Goal: Transaction & Acquisition: Purchase product/service

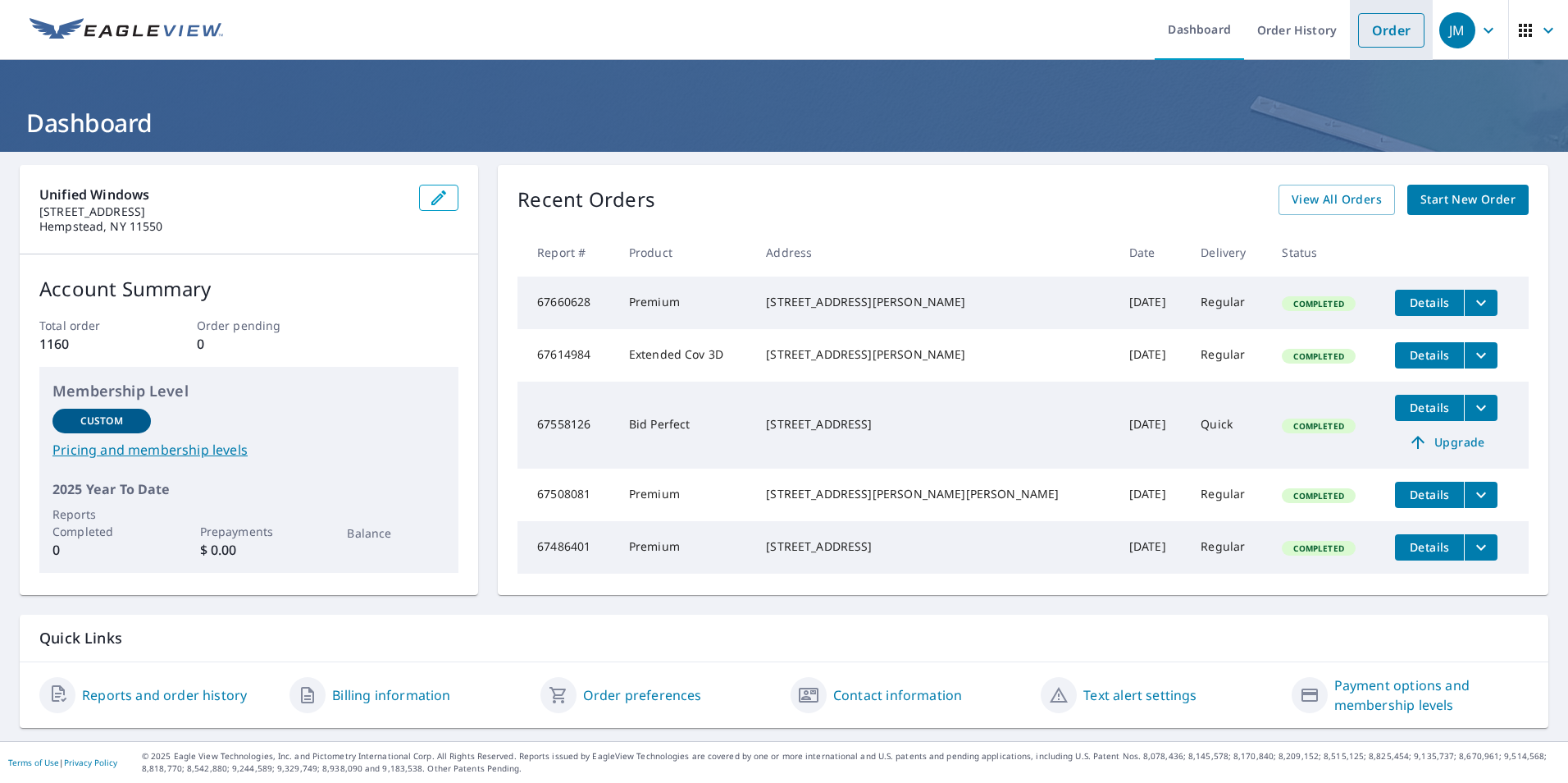
click at [1374, 38] on link "Order" at bounding box center [1391, 30] width 67 height 35
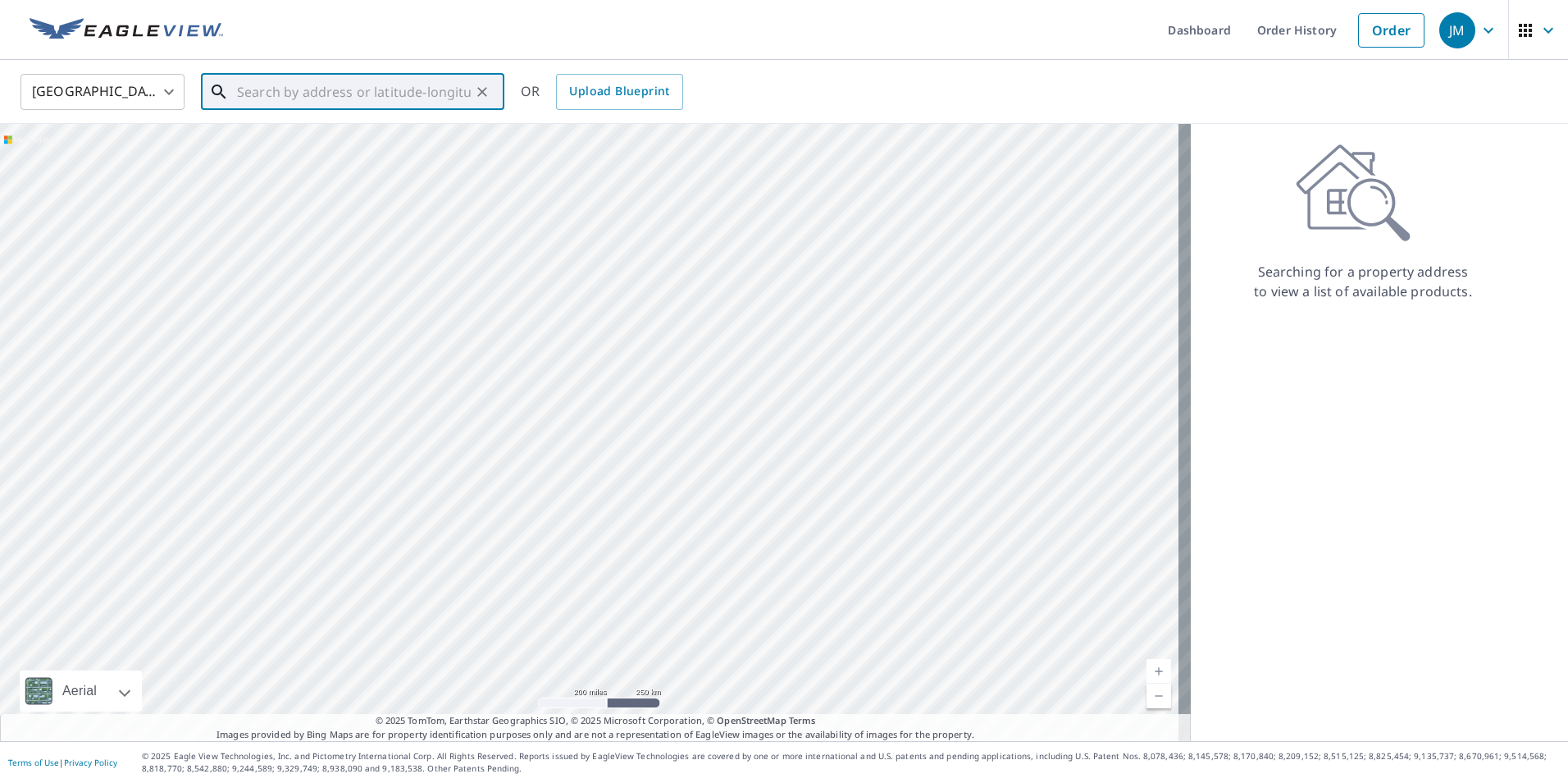
click at [302, 86] on input "text" at bounding box center [354, 92] width 234 height 46
click at [262, 164] on p "[GEOGRAPHIC_DATA]" at bounding box center [362, 158] width 258 height 16
type input "[STREET_ADDRESS]"
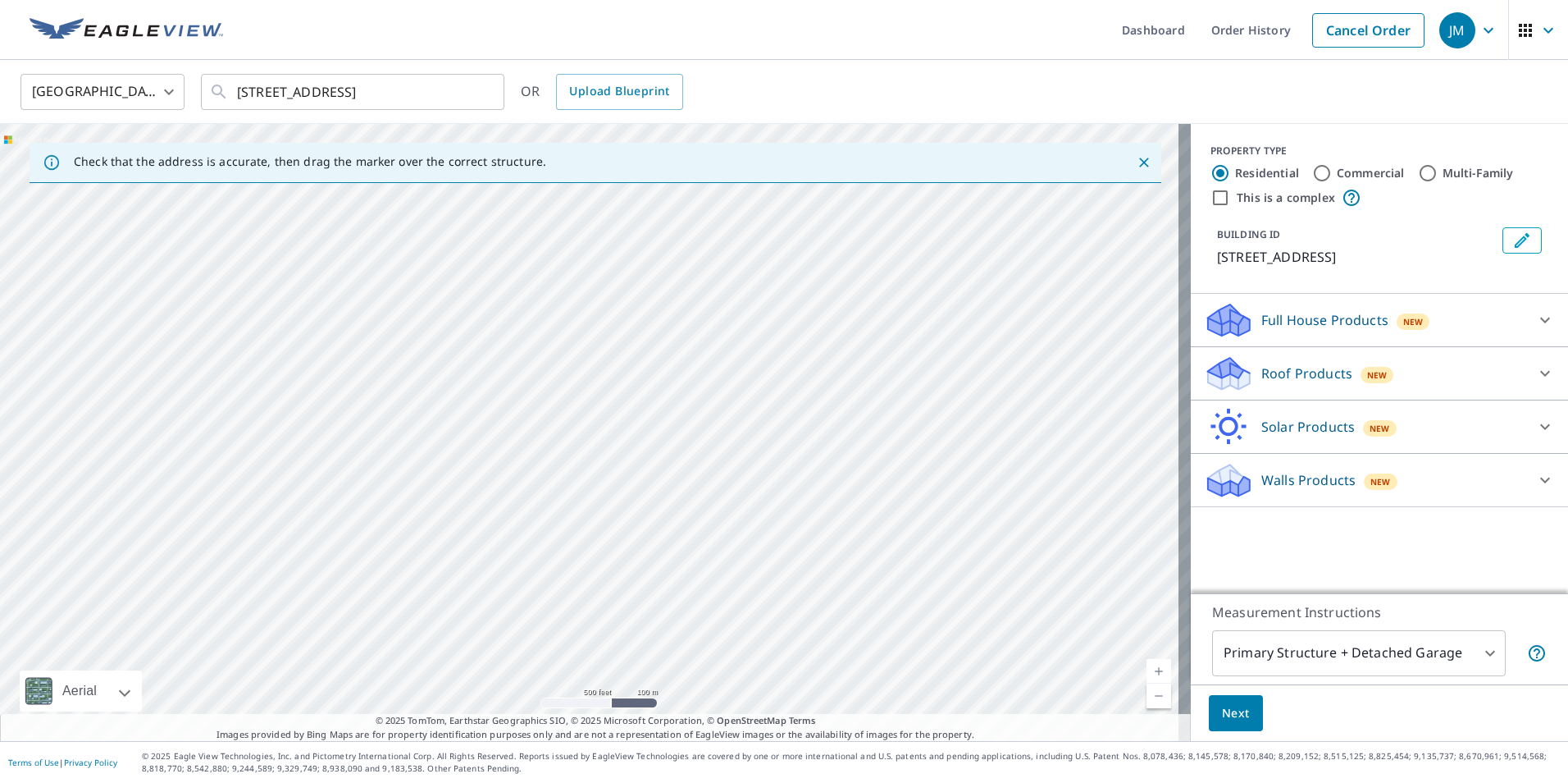
drag, startPoint x: 749, startPoint y: 458, endPoint x: 718, endPoint y: 818, distance: 361.3
click at [718, 782] on html "JM JM Dashboard Order History Cancel Order JM [GEOGRAPHIC_DATA] [GEOGRAPHIC_DAT…" at bounding box center [784, 392] width 1568 height 783
drag, startPoint x: 610, startPoint y: 311, endPoint x: 619, endPoint y: 774, distance: 463.1
click at [619, 774] on div "Dashboard Order History Cancel Order JM United States [GEOGRAPHIC_DATA] ​ [STRE…" at bounding box center [784, 392] width 1568 height 783
click at [699, 557] on div "[STREET_ADDRESS]" at bounding box center [595, 432] width 1191 height 617
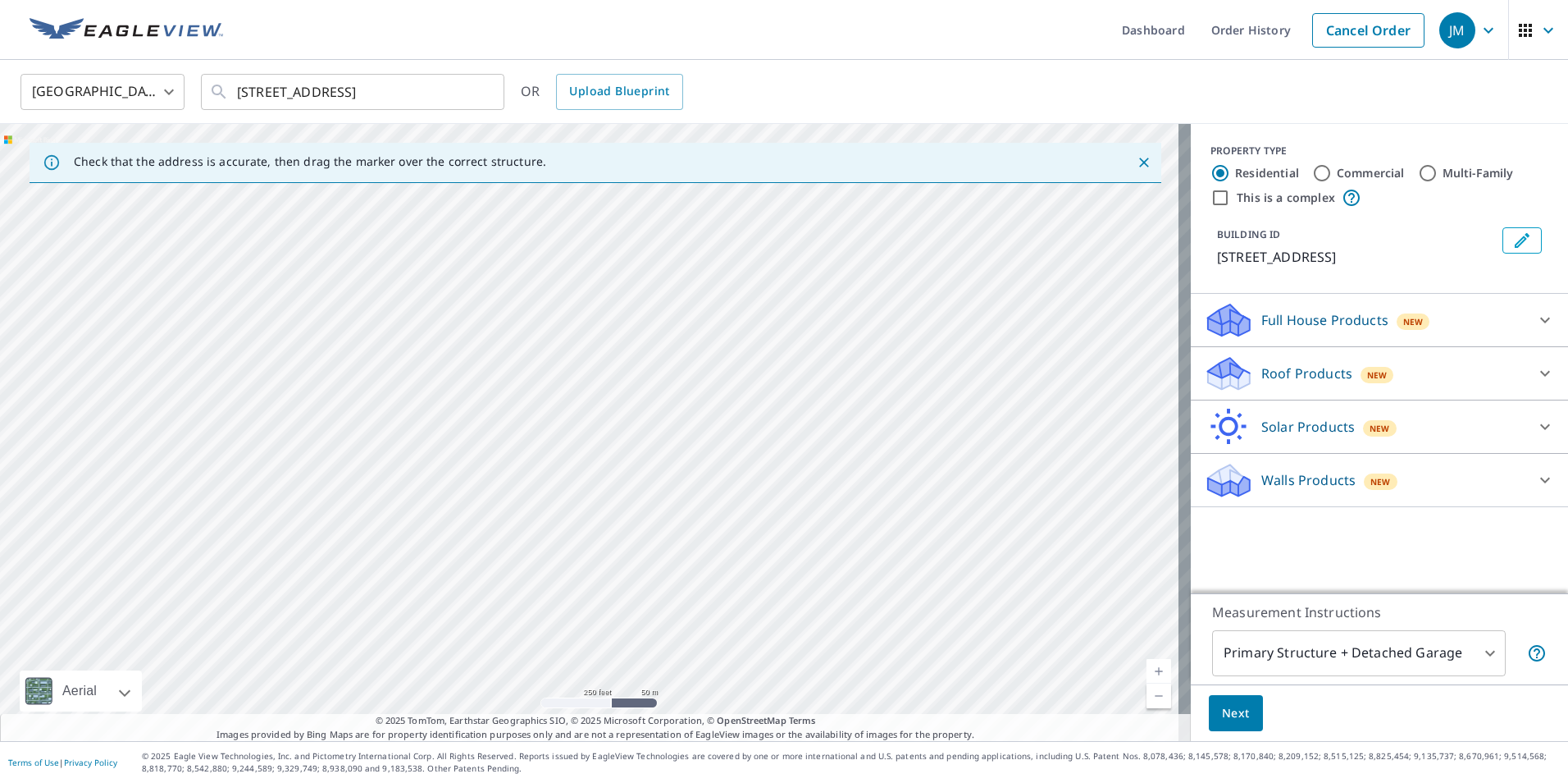
drag, startPoint x: 712, startPoint y: 408, endPoint x: 771, endPoint y: 822, distance: 418.2
click at [771, 782] on html "JM JM Dashboard Order History Cancel Order JM [GEOGRAPHIC_DATA] [GEOGRAPHIC_DAT…" at bounding box center [784, 392] width 1568 height 783
click at [554, 573] on div "[STREET_ADDRESS]" at bounding box center [595, 432] width 1191 height 617
drag, startPoint x: 555, startPoint y: 309, endPoint x: 609, endPoint y: 762, distance: 456.2
click at [609, 762] on div "Dashboard Order History Cancel Order JM United States [GEOGRAPHIC_DATA] ​ [STRE…" at bounding box center [784, 392] width 1568 height 783
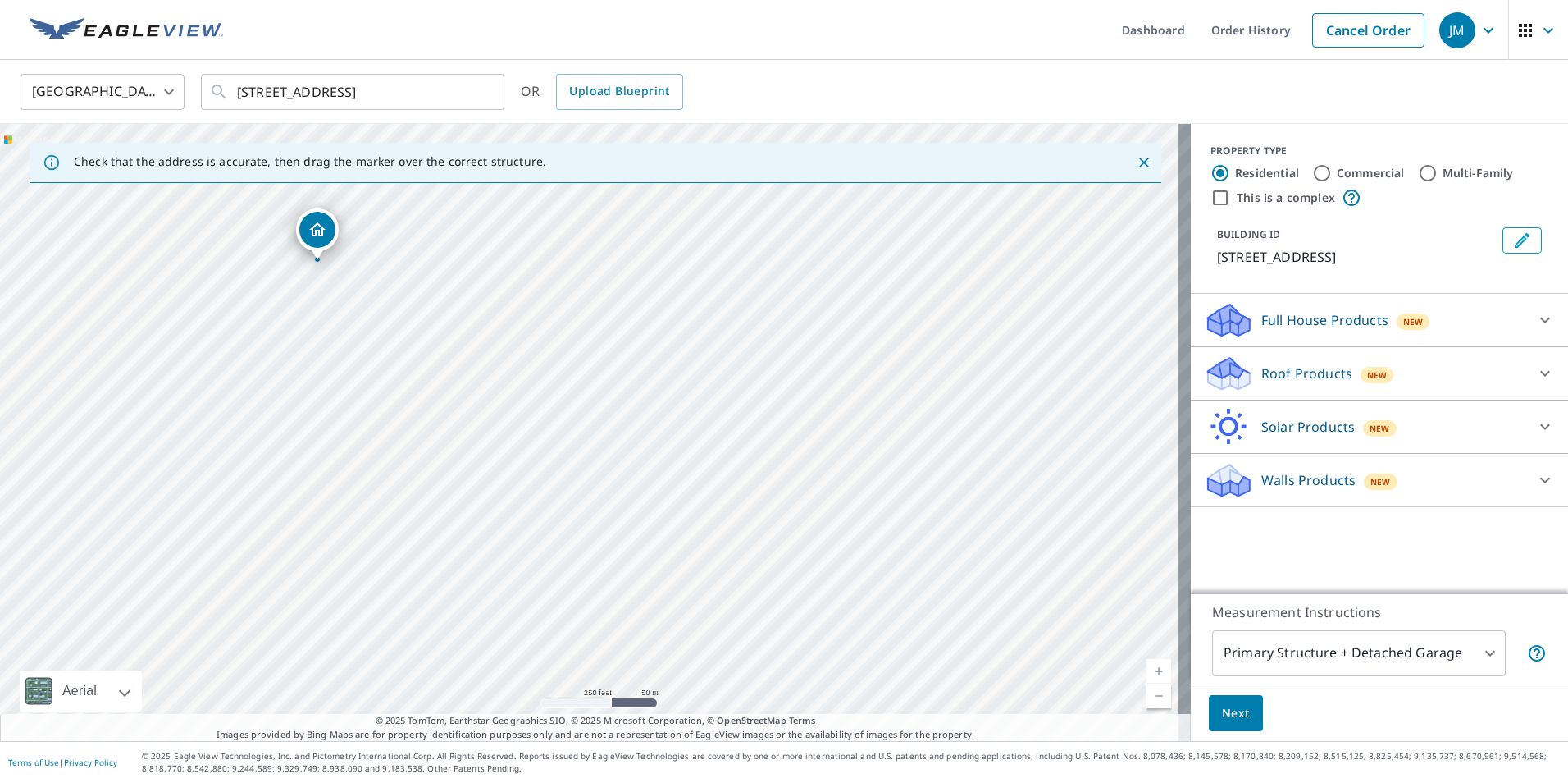
click at [613, 621] on div "[STREET_ADDRESS]" at bounding box center [595, 432] width 1191 height 617
drag, startPoint x: 457, startPoint y: 416, endPoint x: 581, endPoint y: 737, distance: 344.1
click at [581, 737] on div "Check that the address is accurate, then drag the marker over the correct struc…" at bounding box center [595, 432] width 1191 height 617
click at [693, 698] on div "[STREET_ADDRESS]" at bounding box center [595, 432] width 1191 height 617
click at [1261, 384] on div "Roof Products New" at bounding box center [1364, 374] width 321 height 39
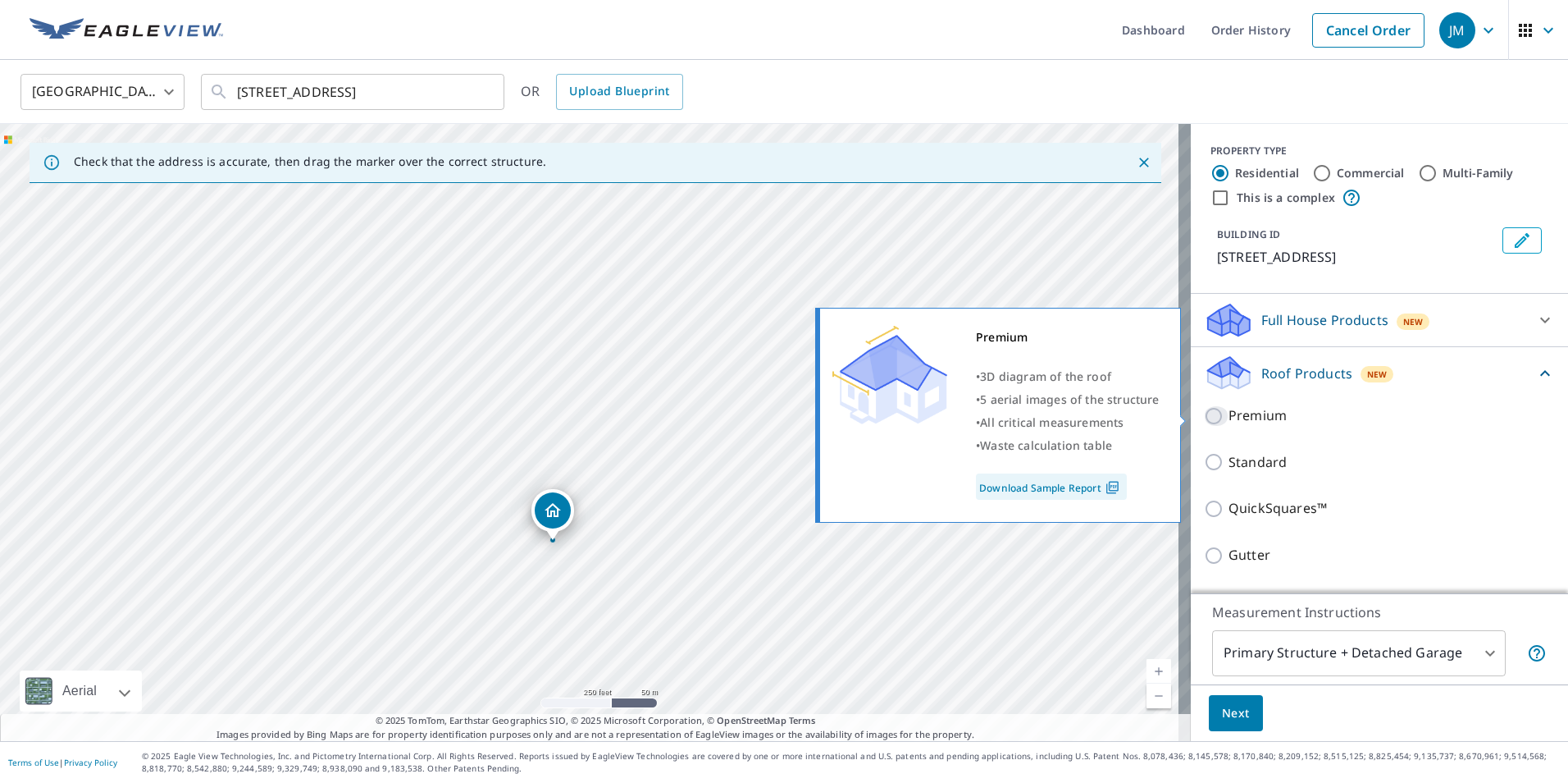
click at [1205, 416] on input "Premium" at bounding box center [1216, 416] width 25 height 20
checkbox input "true"
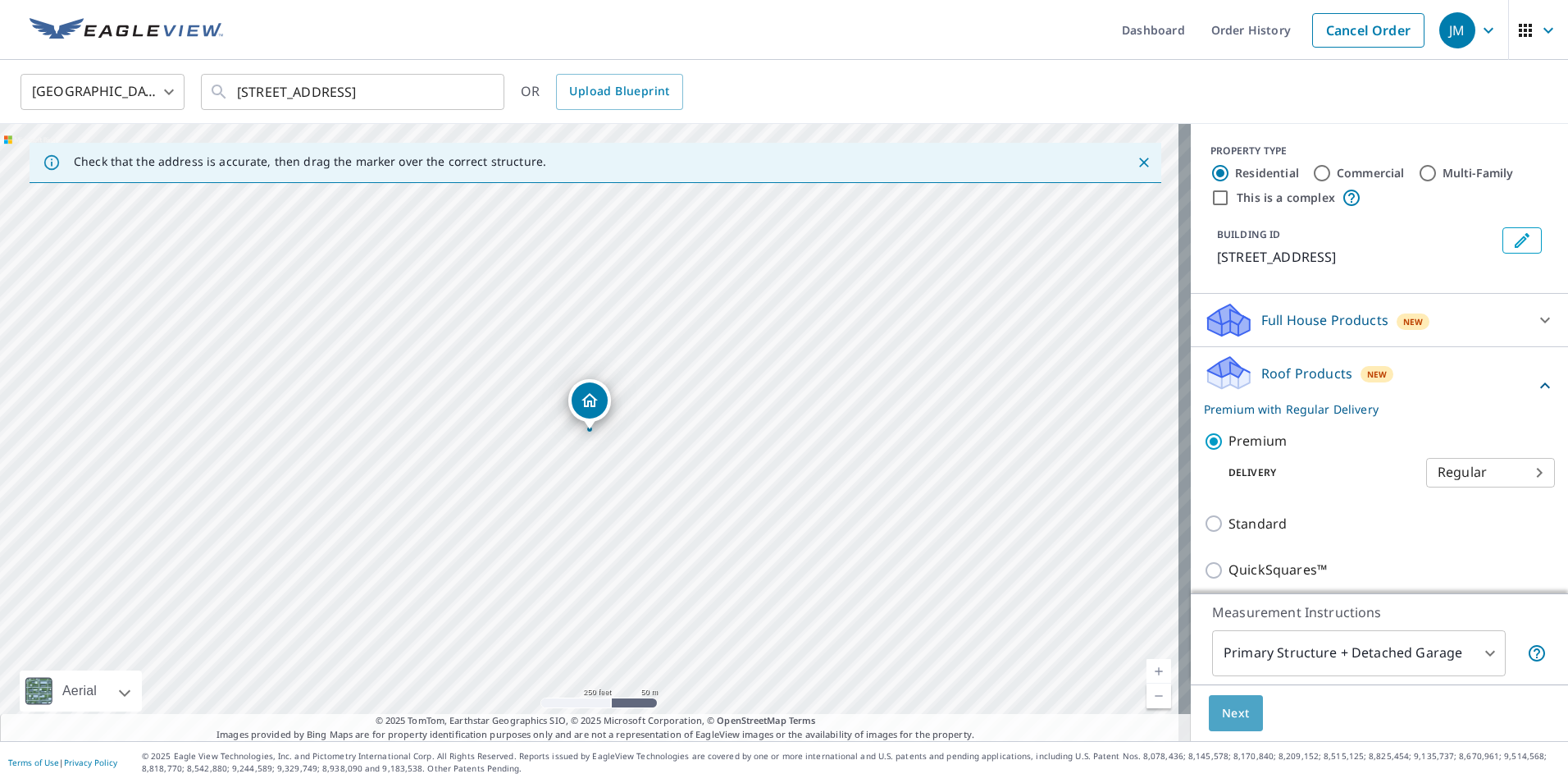
click at [1223, 721] on span "Next" at bounding box center [1237, 713] width 28 height 21
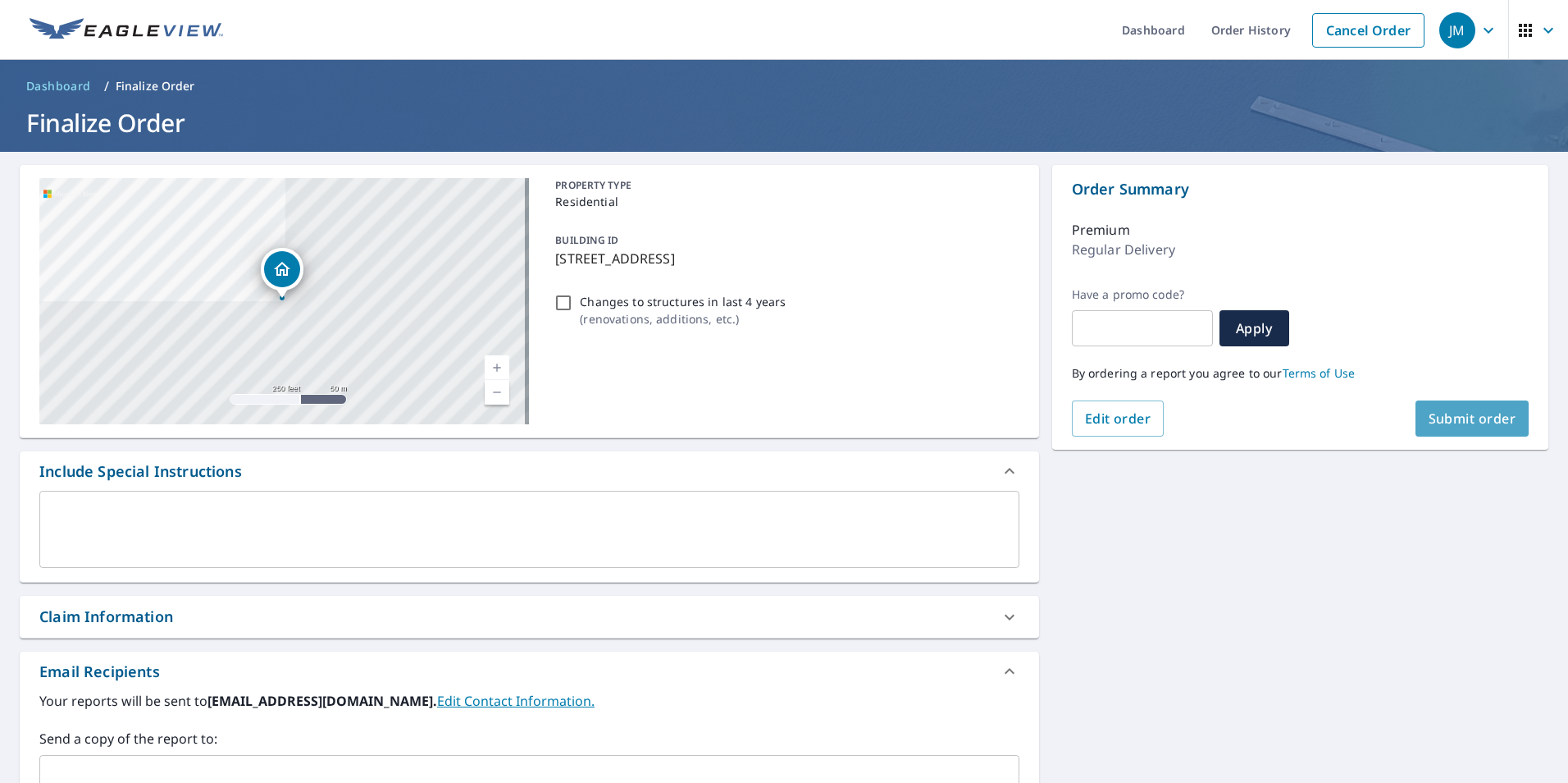
click at [1433, 415] on span "Submit order" at bounding box center [1473, 418] width 88 height 18
checkbox input "true"
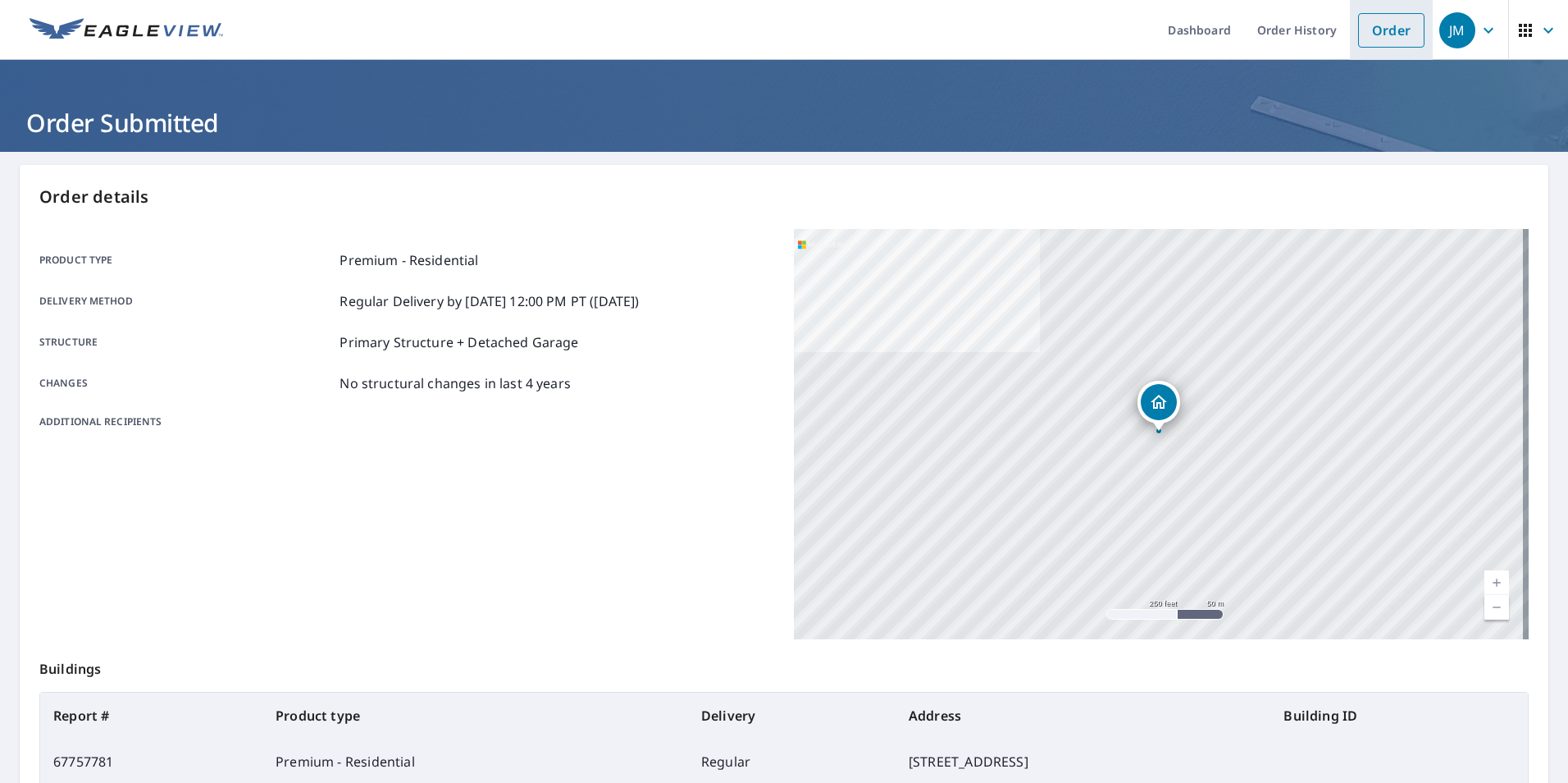
click at [1394, 31] on link "Order" at bounding box center [1391, 30] width 67 height 35
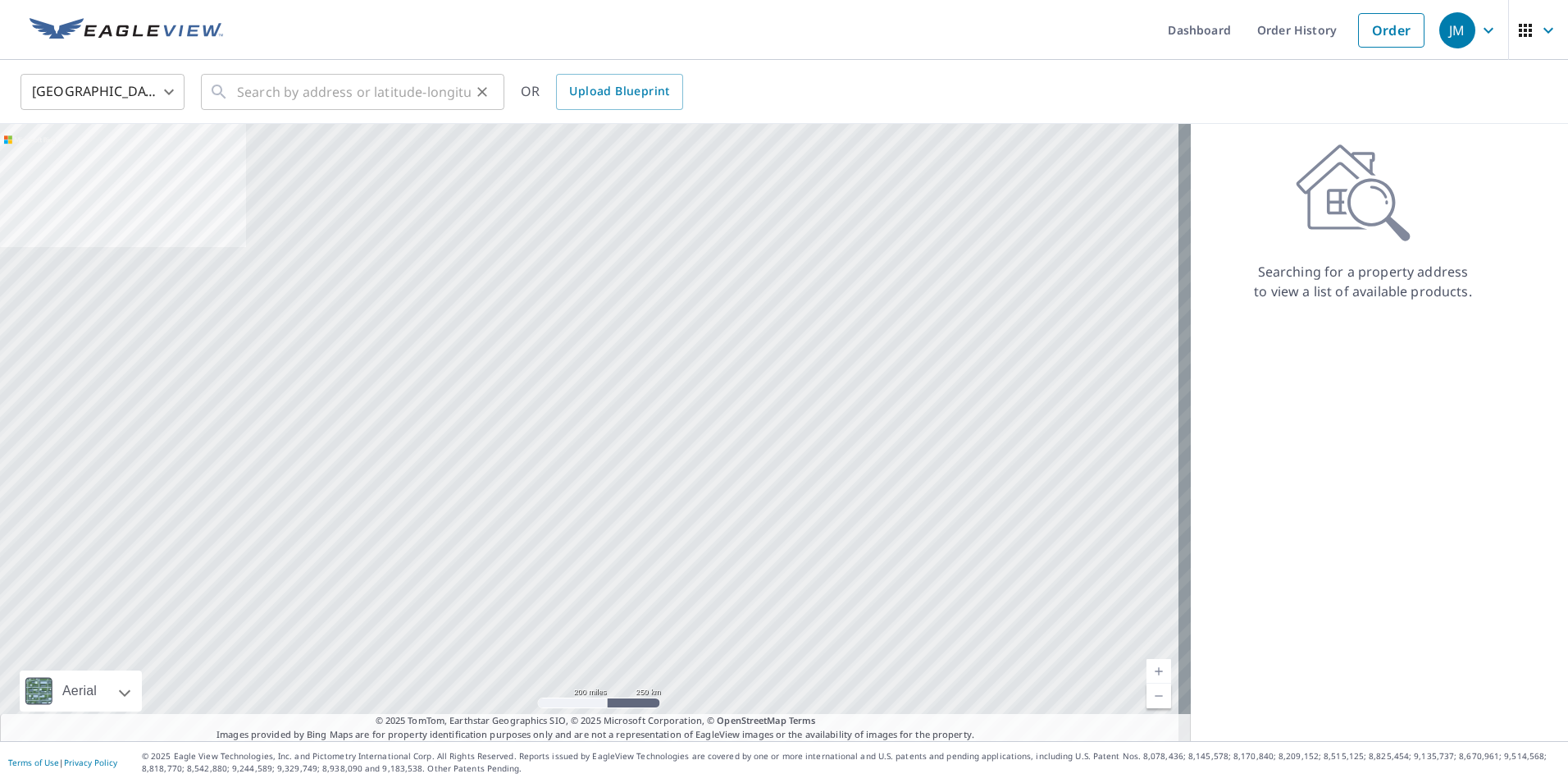
click at [227, 99] on icon at bounding box center [220, 92] width 20 height 20
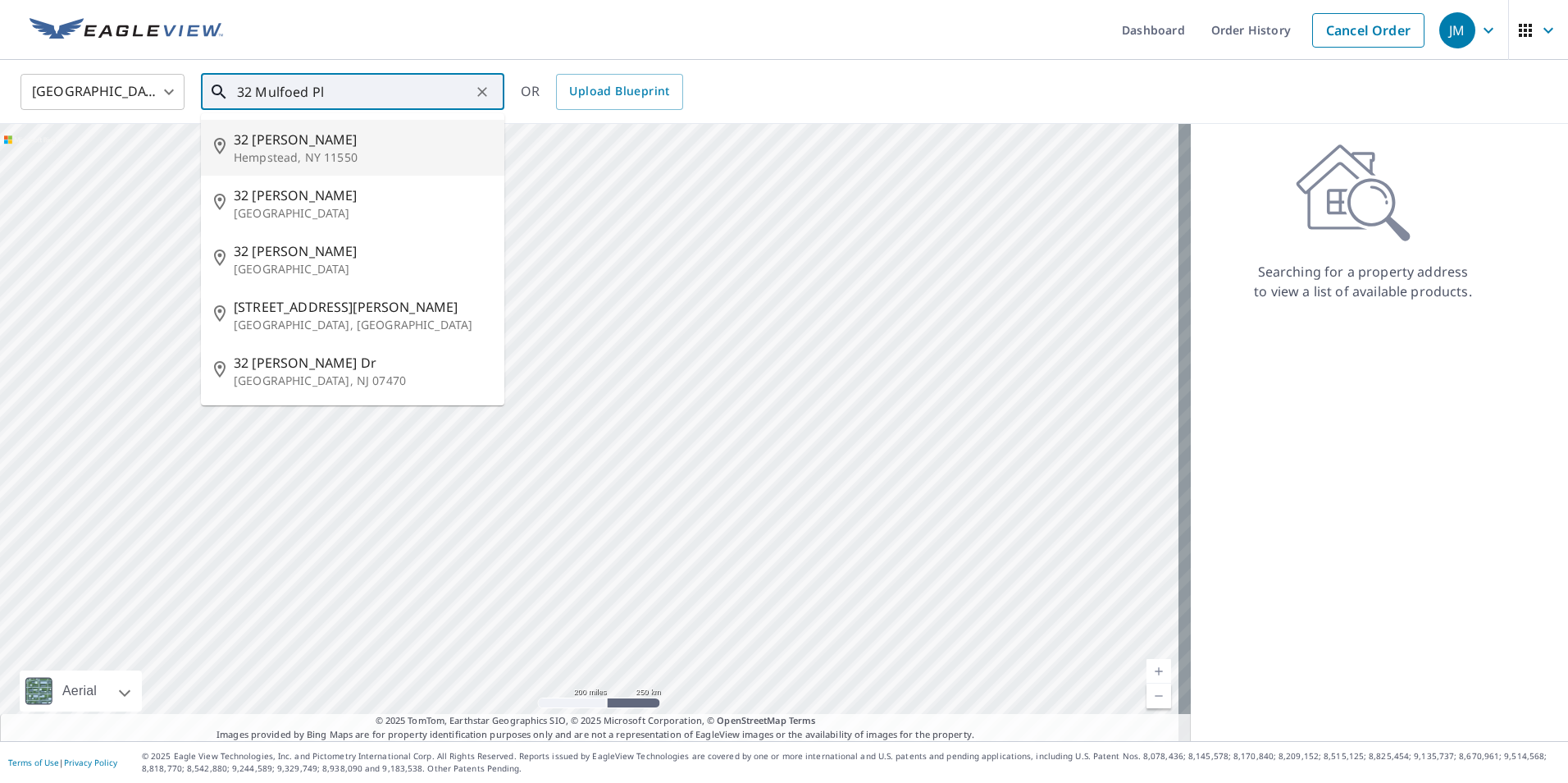
click at [272, 158] on p "Hempstead, NY 11550" at bounding box center [362, 158] width 258 height 16
type input "[STREET_ADDRESS][PERSON_NAME]"
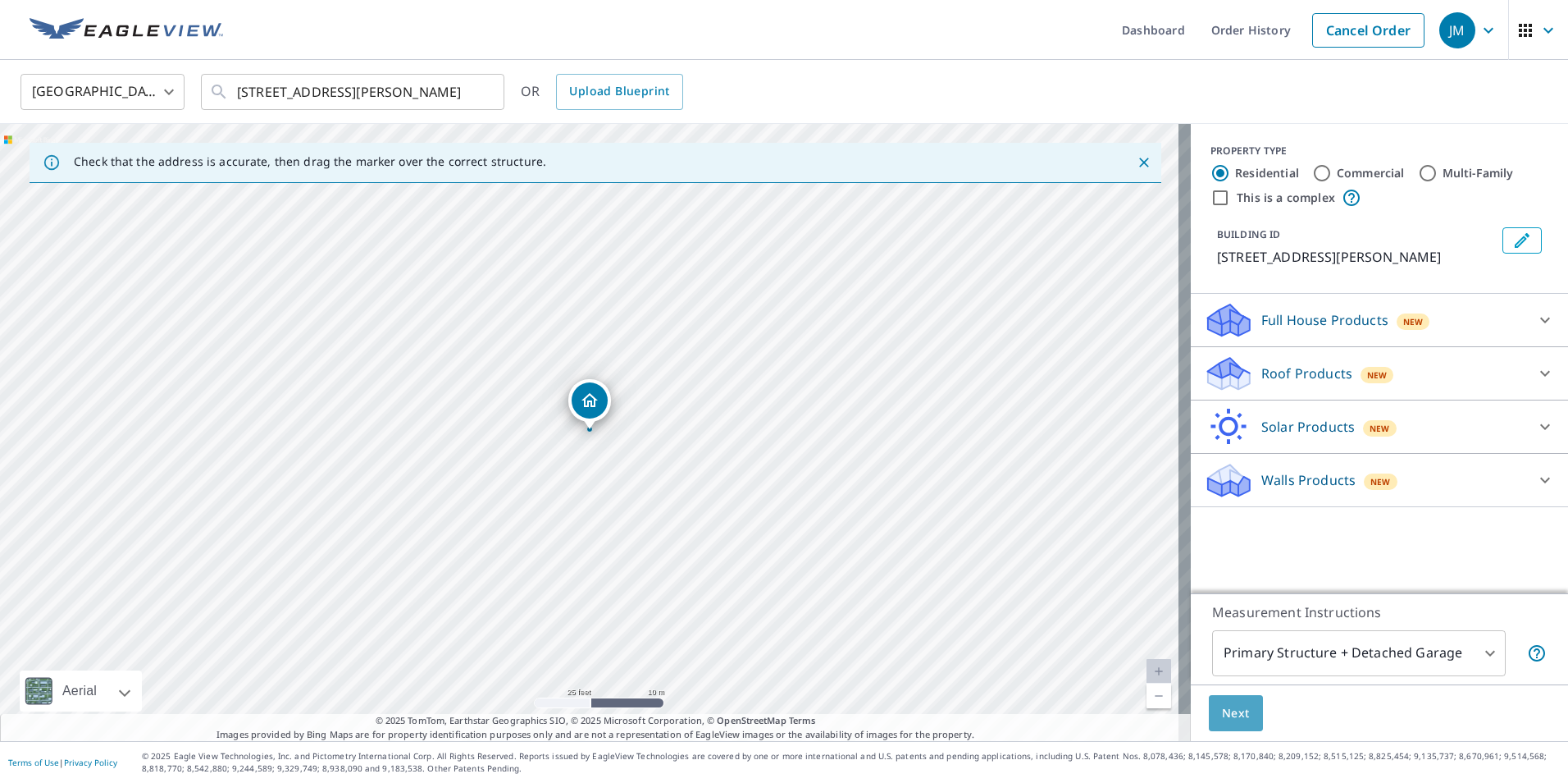
click at [1228, 715] on span "Next" at bounding box center [1237, 713] width 28 height 21
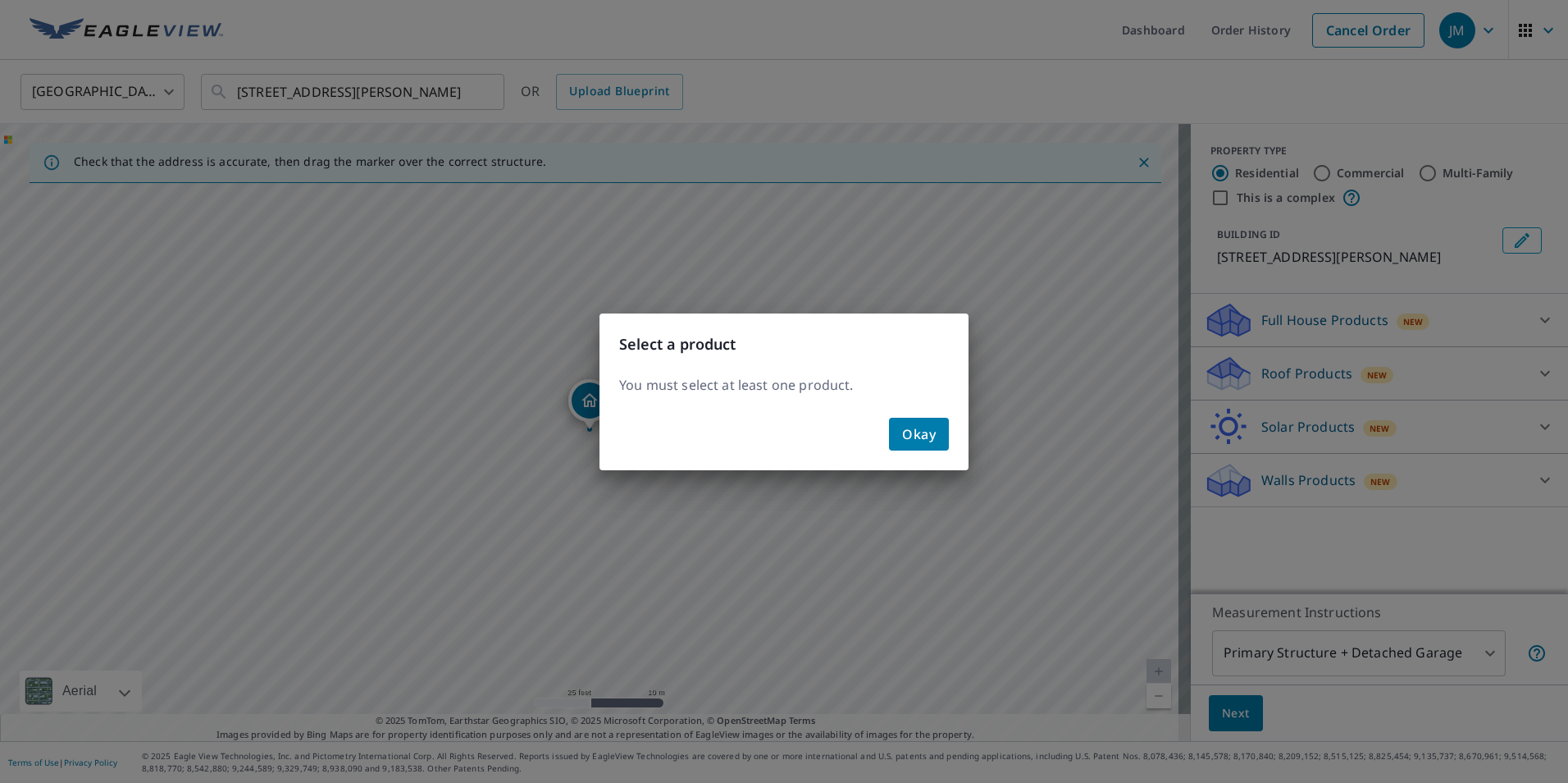
click at [1260, 382] on div "Select a product You must select at least one product. Okay" at bounding box center [784, 392] width 1568 height 783
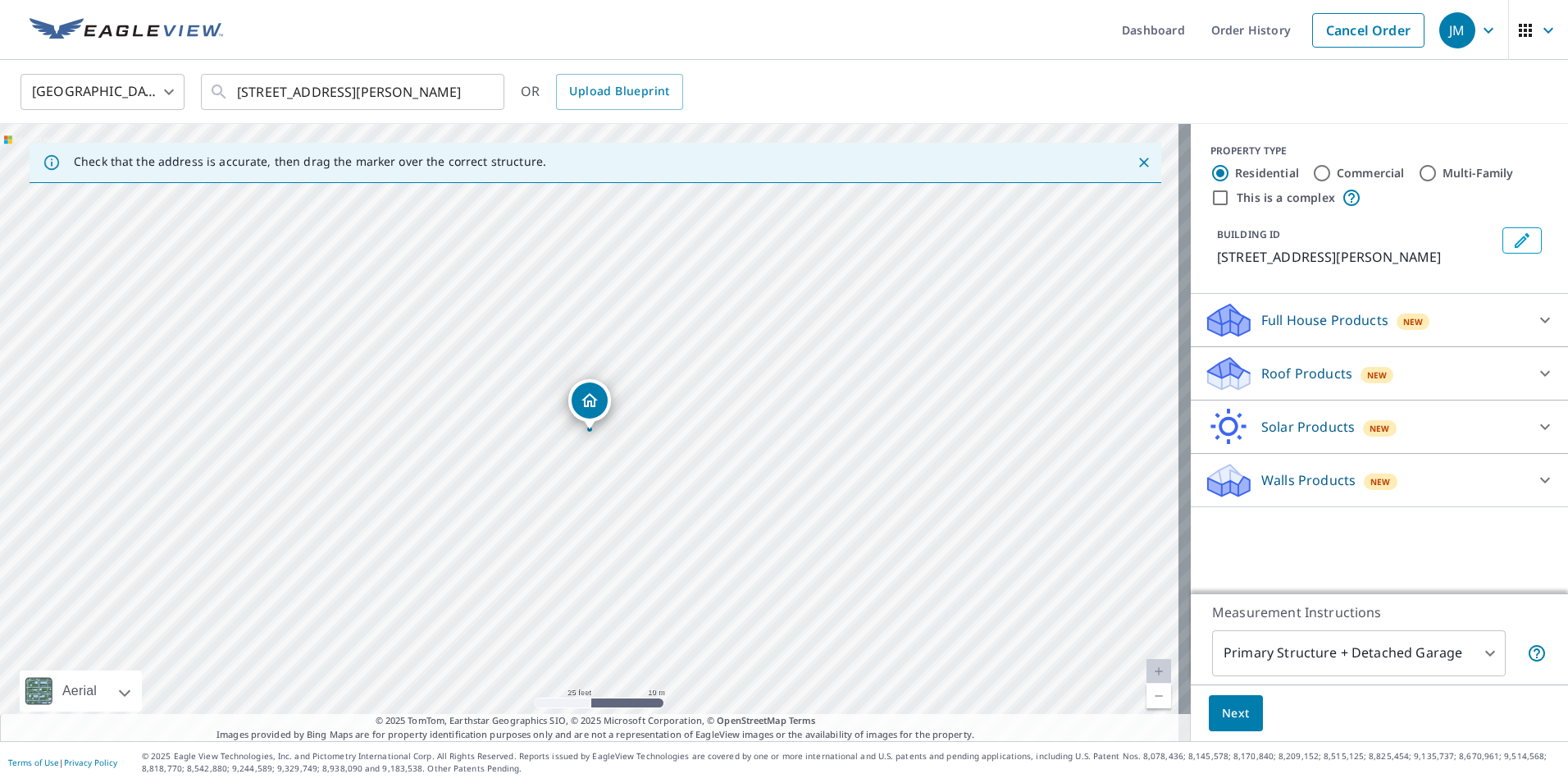
click at [1262, 382] on p "Roof Products" at bounding box center [1307, 374] width 91 height 20
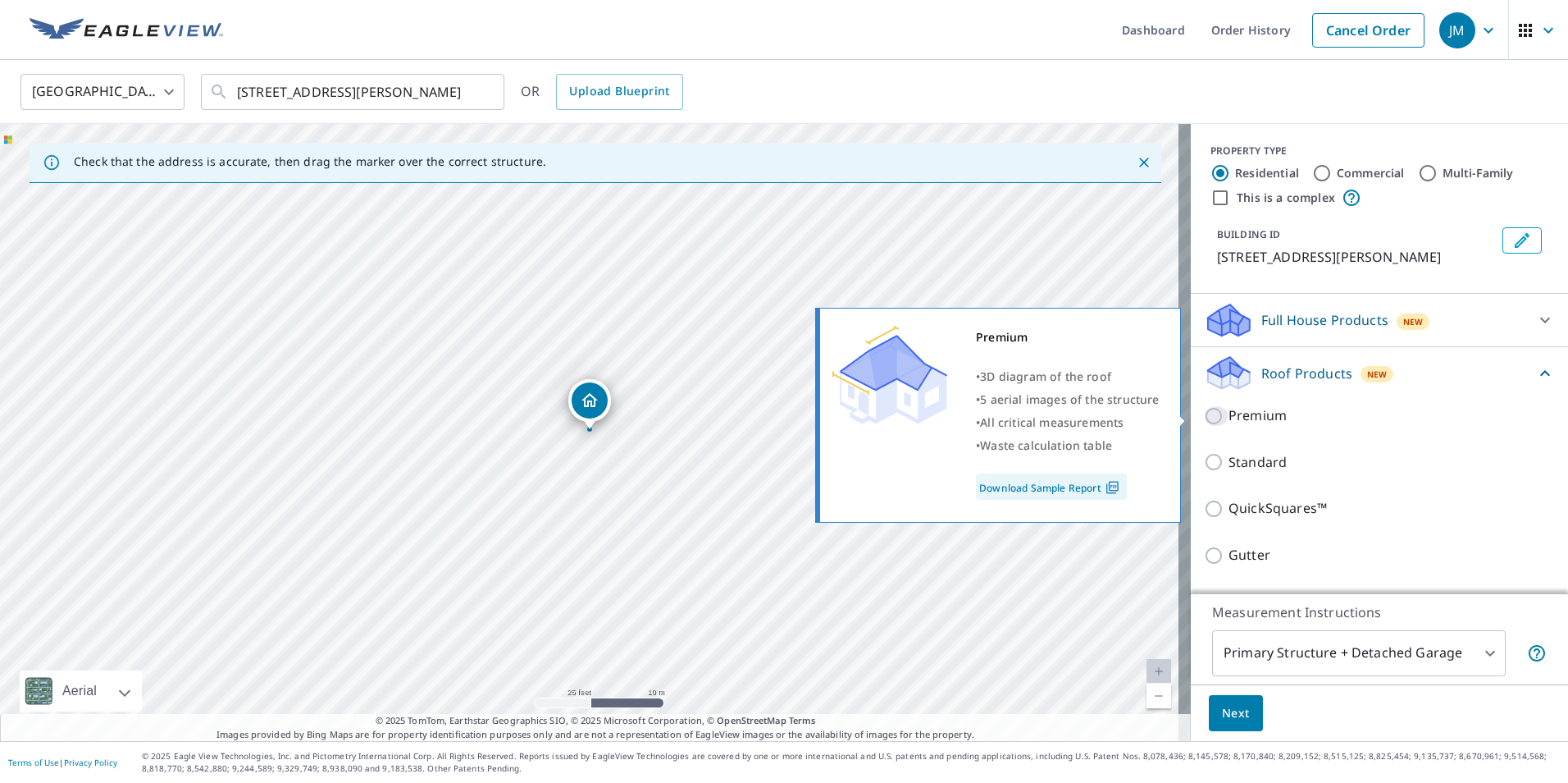
click at [1206, 413] on input "Premium" at bounding box center [1216, 416] width 25 height 20
checkbox input "true"
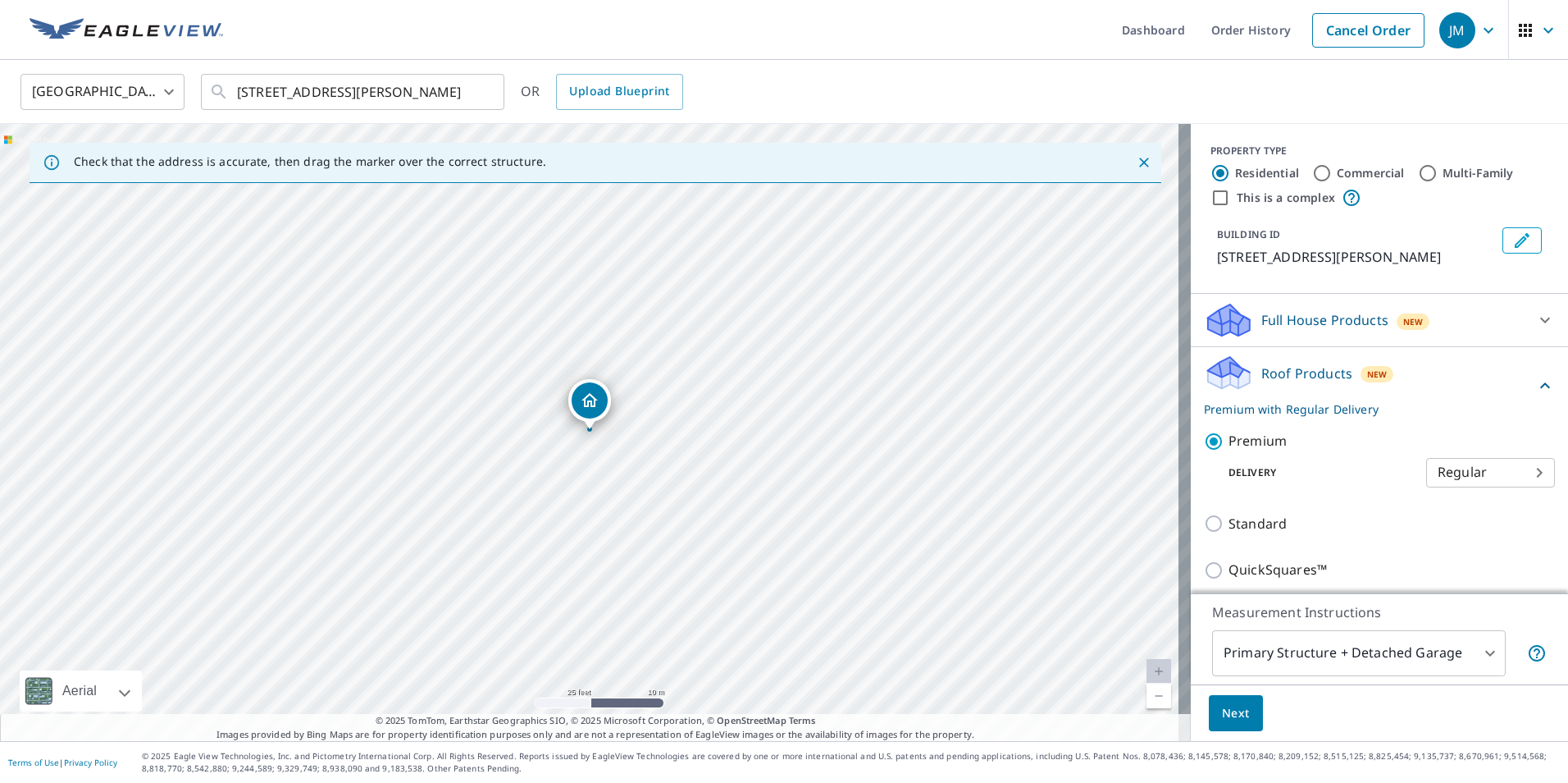
click at [1223, 719] on span "Next" at bounding box center [1237, 713] width 28 height 21
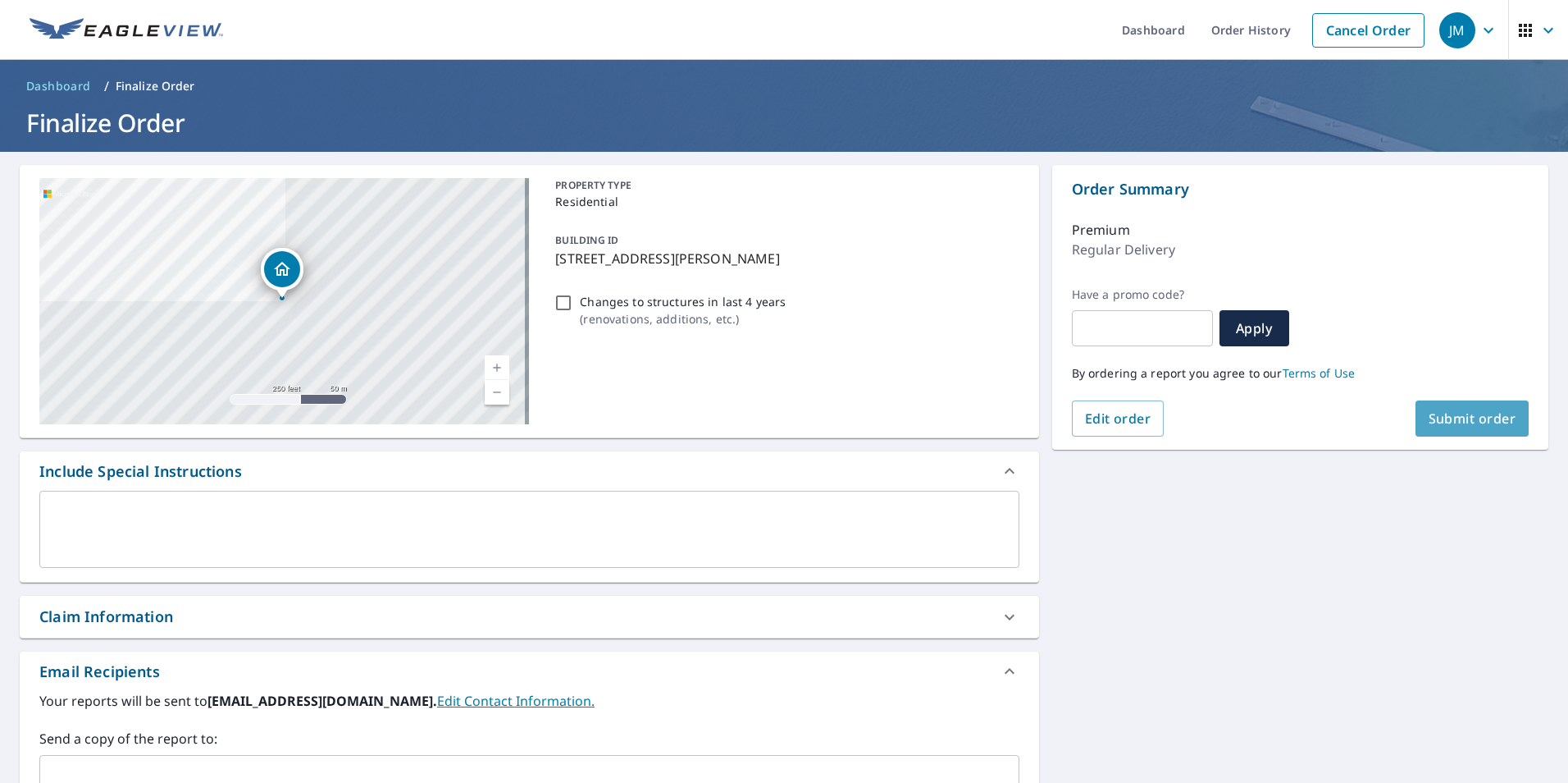
click at [1478, 412] on span "Submit order" at bounding box center [1473, 418] width 88 height 18
checkbox input "true"
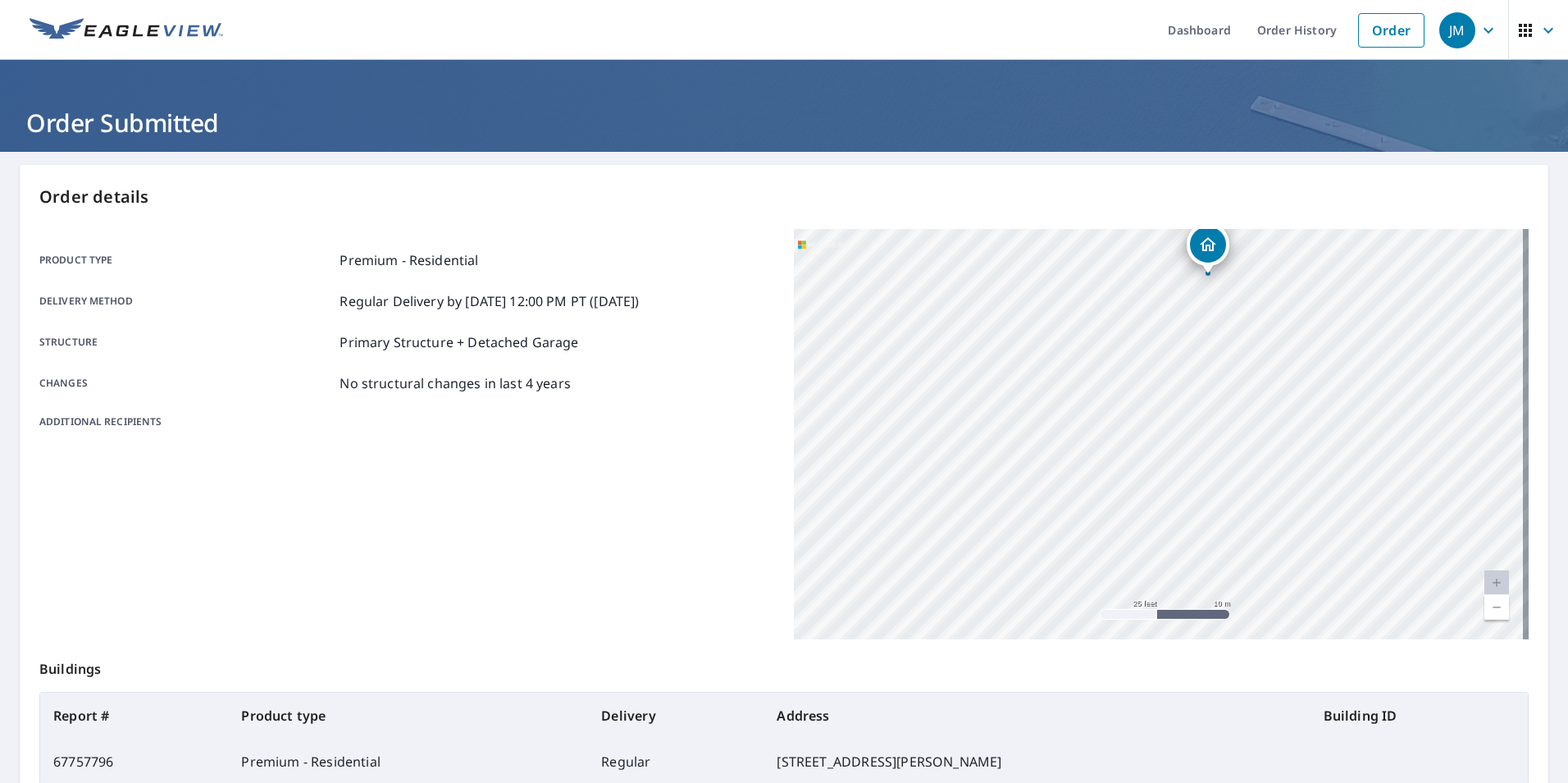
drag, startPoint x: 1379, startPoint y: 304, endPoint x: 538, endPoint y: 678, distance: 920.4
click at [538, 678] on div "Order details Product type Premium - Residential Delivery method Regular Delive…" at bounding box center [784, 537] width 1529 height 746
click at [559, 591] on div "Product type Premium - Residential Delivery method Regular Delivery by [DATE] 1…" at bounding box center [406, 433] width 735 height 410
click at [920, 415] on div "[STREET_ADDRESS][PERSON_NAME]" at bounding box center [1162, 433] width 735 height 410
drag, startPoint x: 1140, startPoint y: 334, endPoint x: 1010, endPoint y: 698, distance: 386.5
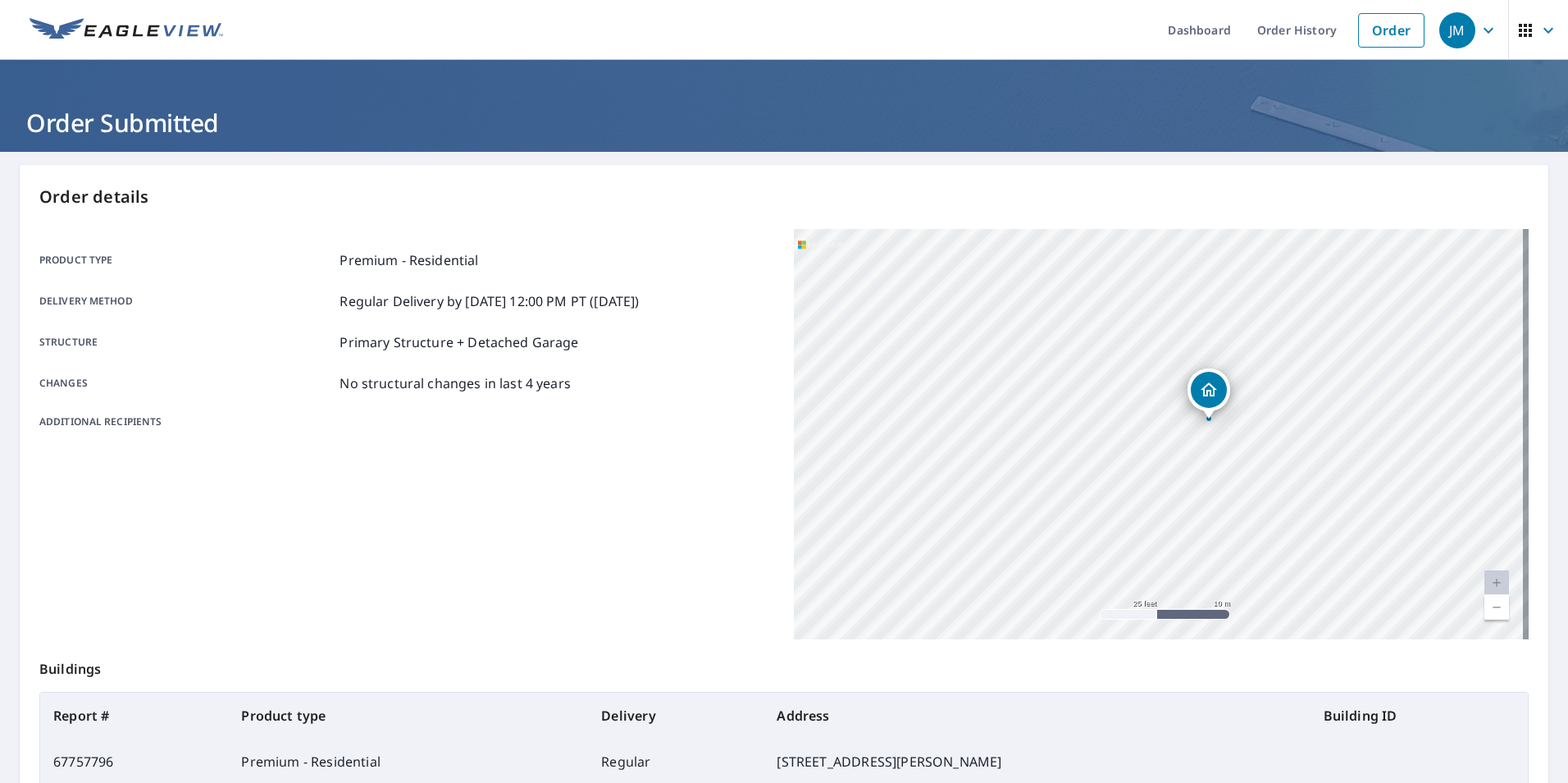
click at [1010, 698] on div "Order details Product type Premium - Residential Delivery method Regular Delive…" at bounding box center [784, 537] width 1529 height 746
click at [1120, 592] on div "[STREET_ADDRESS][PERSON_NAME]" at bounding box center [1162, 433] width 735 height 410
